Goal: Task Accomplishment & Management: Manage account settings

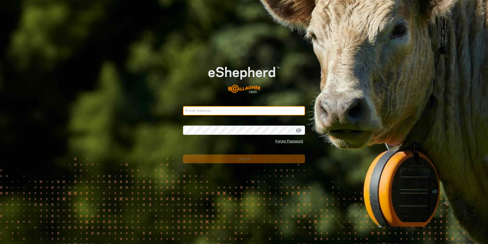
type input "[EMAIL_ADDRESS][DOMAIN_NAME]"
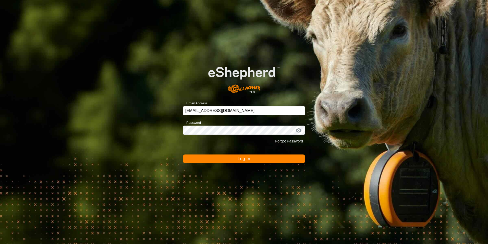
click at [290, 161] on button "Log In" at bounding box center [244, 158] width 122 height 9
